Goal: Communication & Community: Answer question/provide support

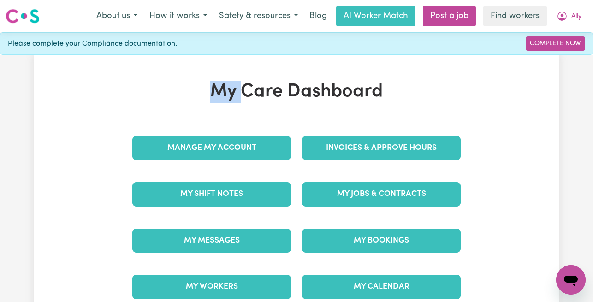
drag, startPoint x: 212, startPoint y: 86, endPoint x: 242, endPoint y: 91, distance: 30.5
click at [242, 91] on h1 "My Care Dashboard" at bounding box center [296, 92] width 339 height 22
click at [226, 103] on div "My Care Dashboard Manage My Account Invoices & Approve Hours My Shift Notes My …" at bounding box center [296, 195] width 350 height 229
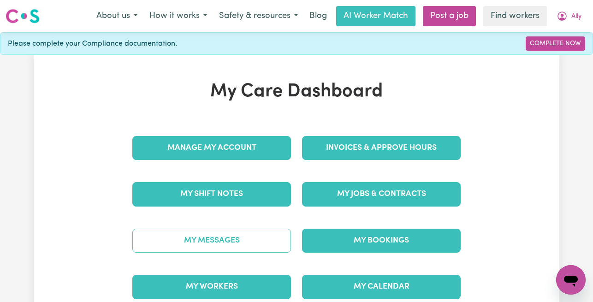
click at [208, 240] on link "My Messages" at bounding box center [211, 241] width 159 height 24
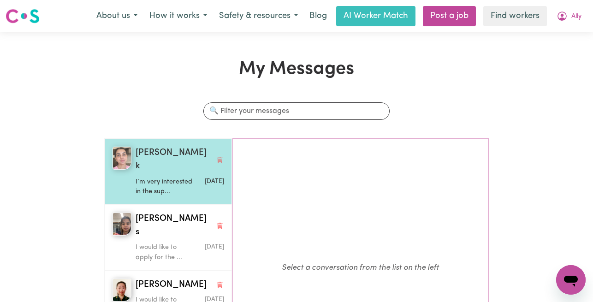
click at [170, 177] on p "I’m very interested in the sup..." at bounding box center [164, 187] width 59 height 20
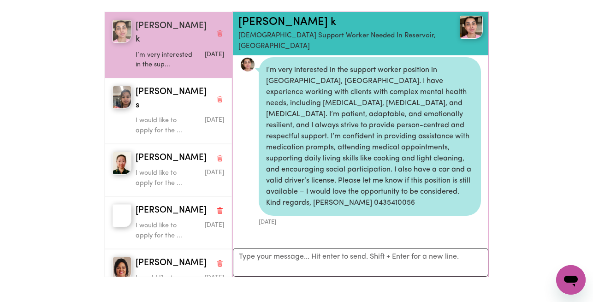
scroll to position [131, 0]
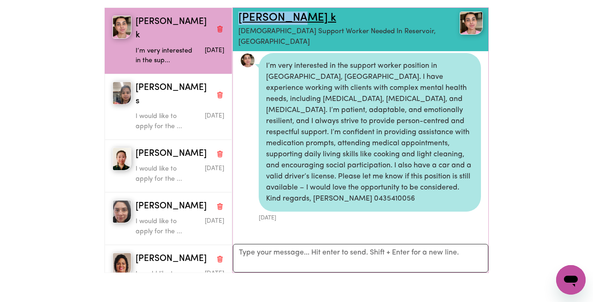
drag, startPoint x: 302, startPoint y: 17, endPoint x: 241, endPoint y: 19, distance: 61.8
click at [241, 19] on h2 "Mandeep k" at bounding box center [339, 18] width 203 height 13
copy link "Mandeep k"
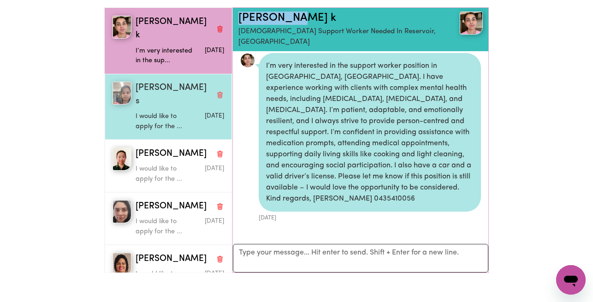
scroll to position [122, 0]
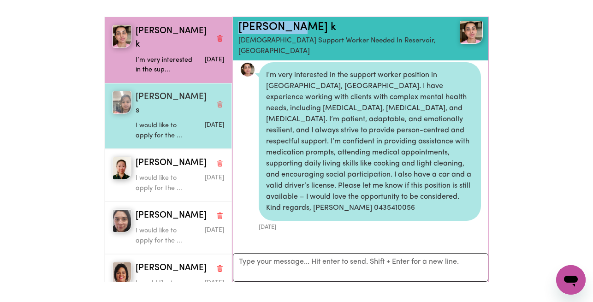
click at [168, 121] on p "I would like to apply for the ..." at bounding box center [164, 131] width 59 height 20
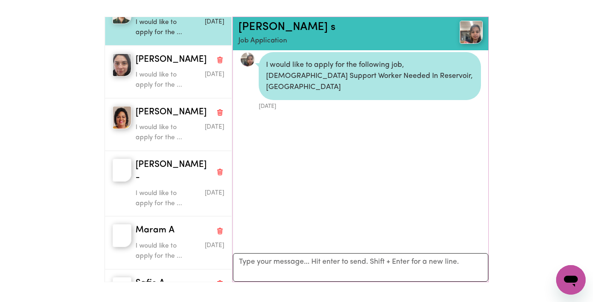
scroll to position [0, 0]
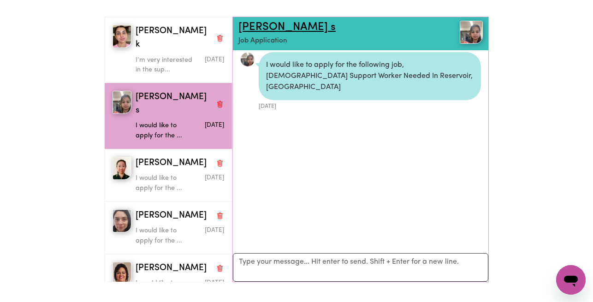
click at [281, 28] on link "Sandeep kaur s" at bounding box center [286, 27] width 97 height 11
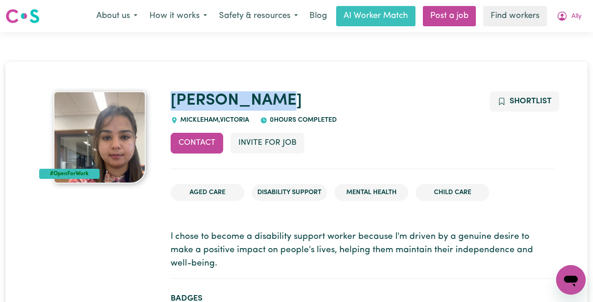
drag, startPoint x: 297, startPoint y: 103, endPoint x: 168, endPoint y: 99, distance: 129.1
copy link "Sandeep kaur"
click at [559, 18] on icon "My Account" at bounding box center [561, 16] width 9 height 9
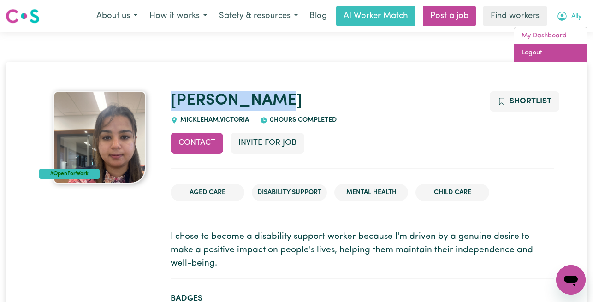
click at [540, 52] on link "Logout" at bounding box center [550, 53] width 73 height 18
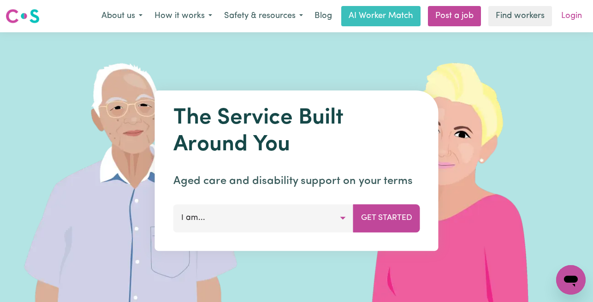
click at [582, 11] on link "Login" at bounding box center [571, 16] width 32 height 20
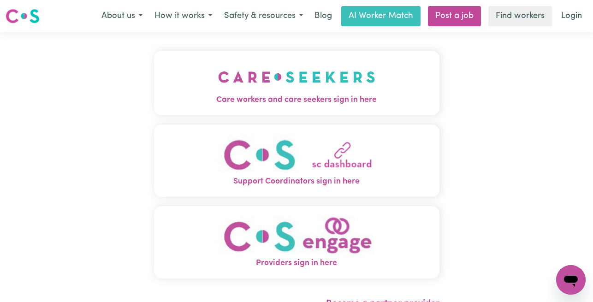
click at [329, 89] on button "Care workers and care seekers sign in here" at bounding box center [296, 83] width 285 height 65
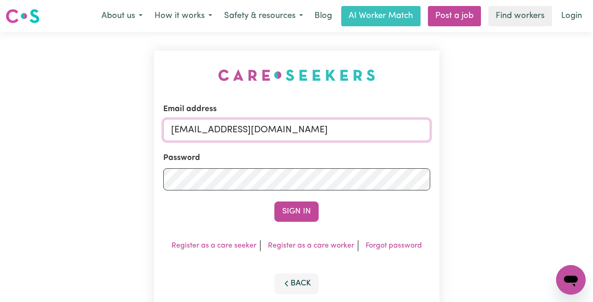
drag, startPoint x: 429, startPoint y: 127, endPoint x: 219, endPoint y: 129, distance: 210.6
click at [219, 129] on input "superuser~AllyCF@careseekers.com.au" at bounding box center [296, 130] width 267 height 22
paste input "SophieUnitingRespite"
type input "superuser~SophieUnitingRespite@careseekers.com.au"
click at [274, 201] on button "Sign In" at bounding box center [296, 211] width 44 height 20
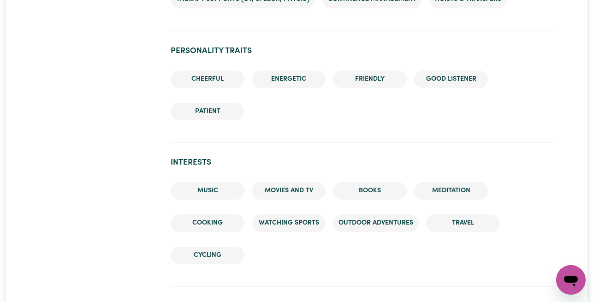
scroll to position [549, 0]
